Goal: Check status: Check status

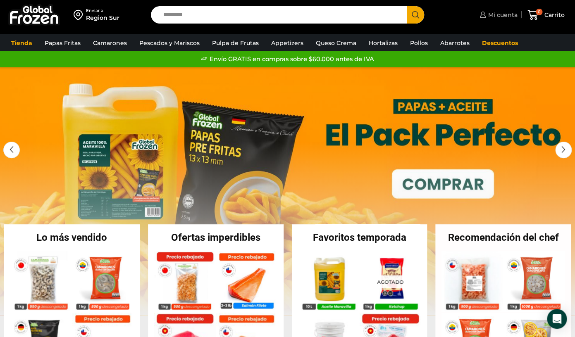
click at [496, 16] on span "Mi cuenta" at bounding box center [501, 15] width 31 height 8
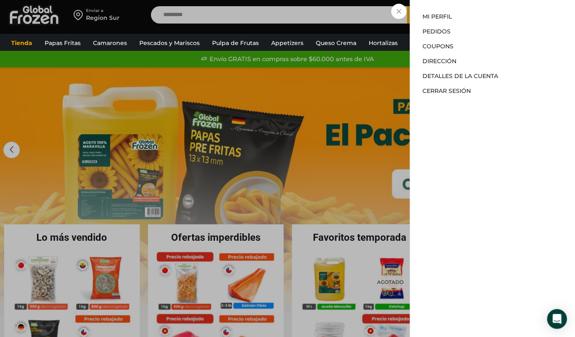
click at [437, 36] on li "Pedidos" at bounding box center [492, 31] width 140 height 15
click at [441, 31] on link "Pedidos" at bounding box center [436, 31] width 28 height 7
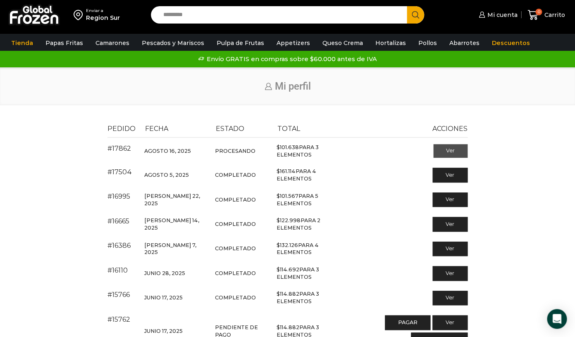
click at [453, 148] on link "Ver" at bounding box center [450, 151] width 34 height 14
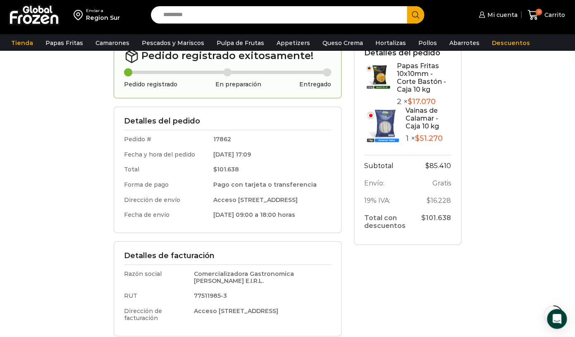
scroll to position [130, 0]
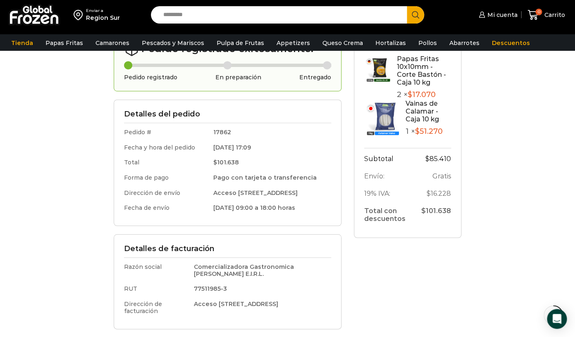
drag, startPoint x: 191, startPoint y: 140, endPoint x: 256, endPoint y: 147, distance: 64.8
click at [256, 147] on td "16/08/2025 17:09" at bounding box center [269, 147] width 121 height 15
click at [256, 146] on td "16/08/2025 17:09" at bounding box center [269, 147] width 121 height 15
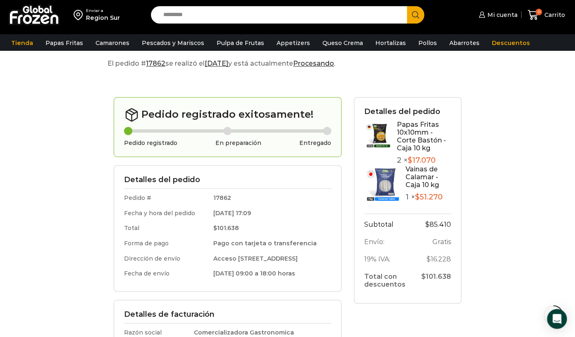
scroll to position [76, 0]
